Goal: Find specific page/section: Find specific page/section

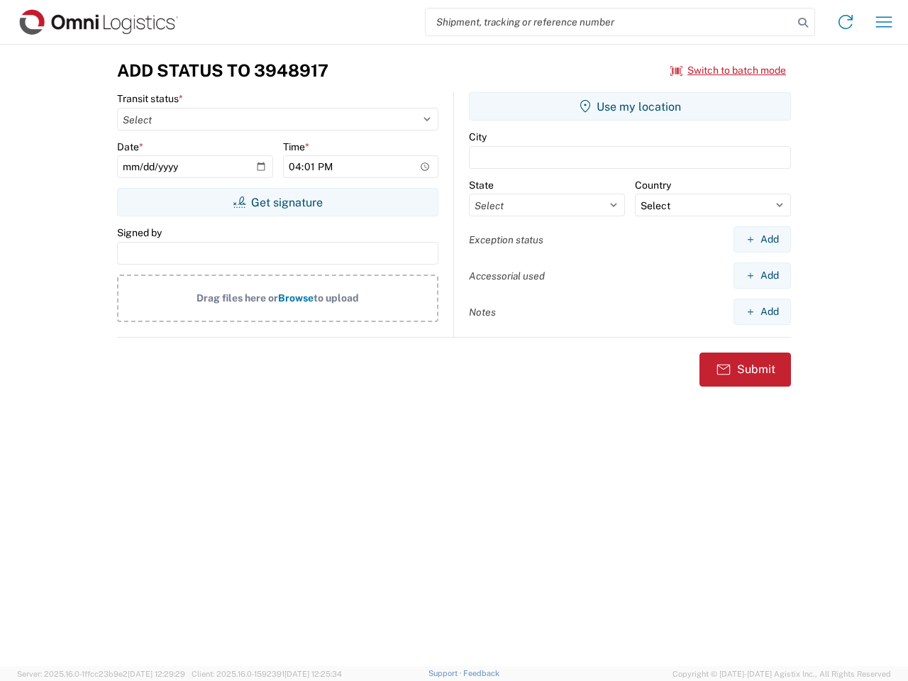
click at [609, 22] on input "search" at bounding box center [608, 22] width 367 height 27
click at [803, 23] on icon at bounding box center [803, 23] width 20 height 20
click at [845, 22] on icon at bounding box center [845, 22] width 23 height 23
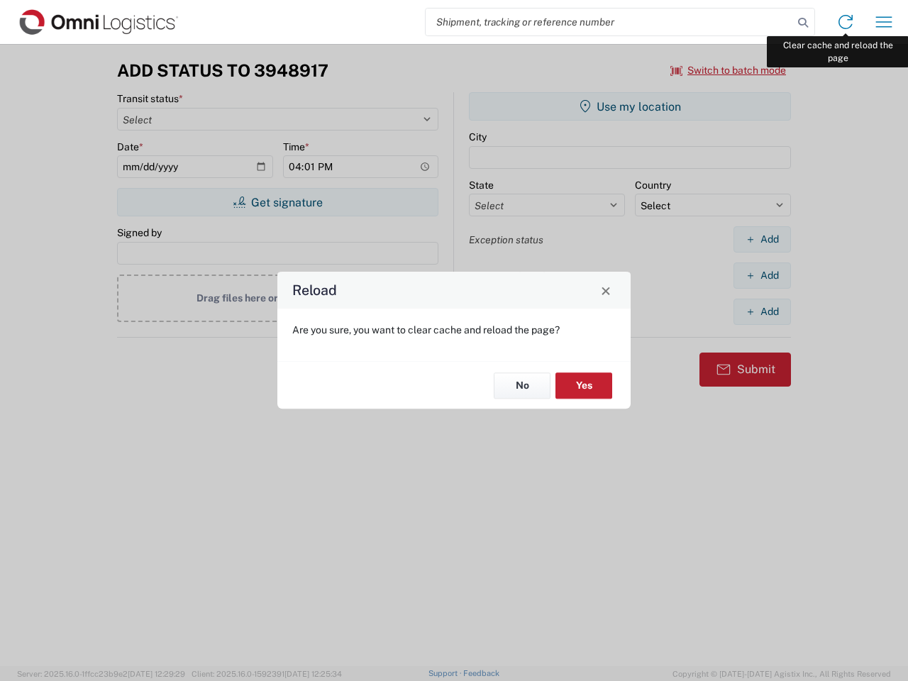
click at [883, 22] on div "Reload Are you sure, you want to clear cache and reload the page? No Yes" at bounding box center [454, 340] width 908 height 681
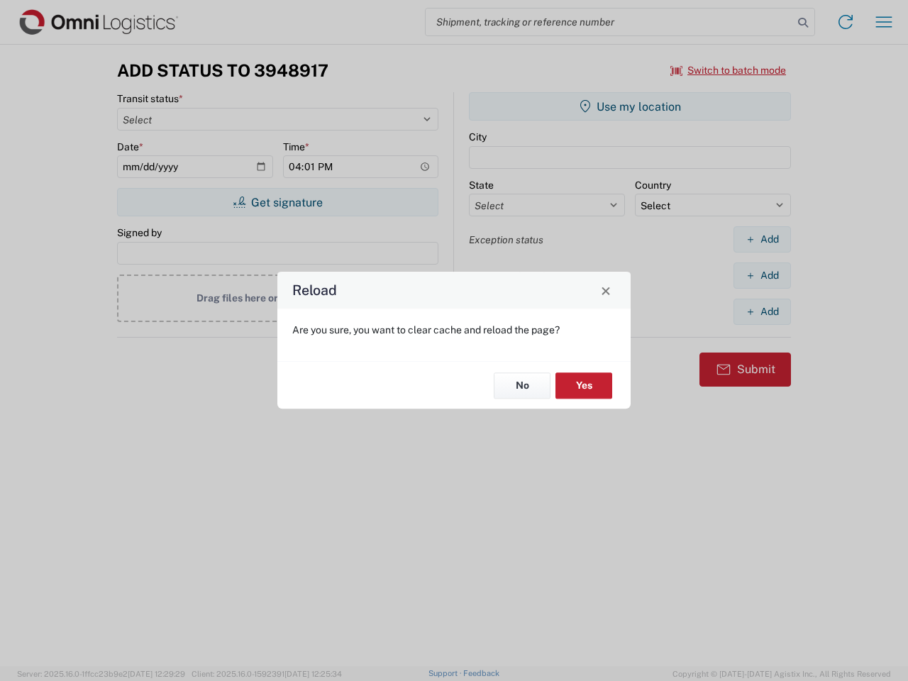
click at [728, 70] on div "Reload Are you sure, you want to clear cache and reload the page? No Yes" at bounding box center [454, 340] width 908 height 681
click at [277, 202] on div "Reload Are you sure, you want to clear cache and reload the page? No Yes" at bounding box center [454, 340] width 908 height 681
click at [630, 106] on div "Reload Are you sure, you want to clear cache and reload the page? No Yes" at bounding box center [454, 340] width 908 height 681
click at [762, 239] on div "Reload Are you sure, you want to clear cache and reload the page? No Yes" at bounding box center [454, 340] width 908 height 681
click at [762, 275] on div "Reload Are you sure, you want to clear cache and reload the page? No Yes" at bounding box center [454, 340] width 908 height 681
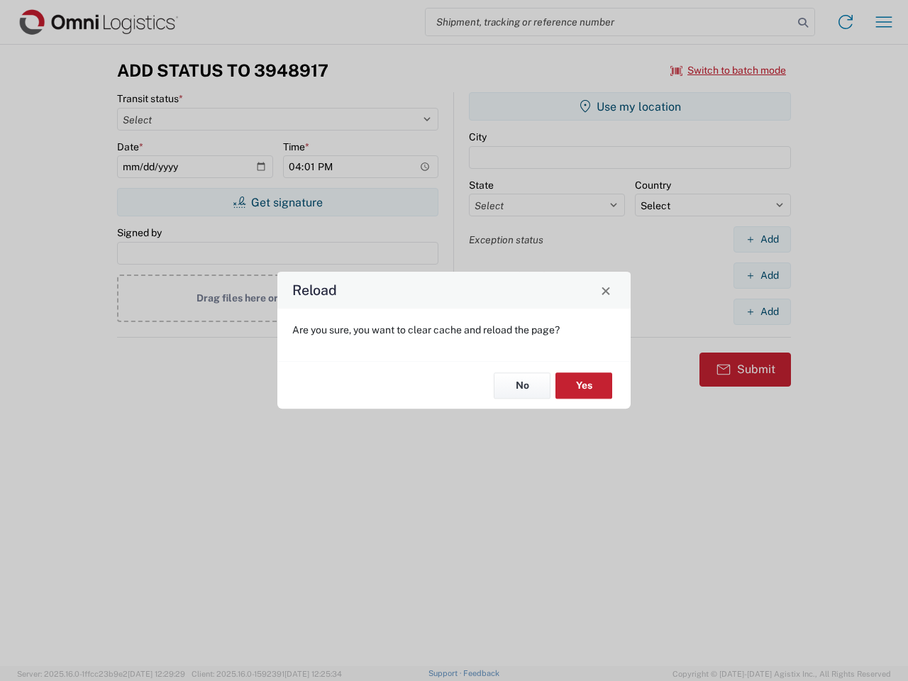
click at [762, 311] on div "Reload Are you sure, you want to clear cache and reload the page? No Yes" at bounding box center [454, 340] width 908 height 681
